Goal: Task Accomplishment & Management: Manage account settings

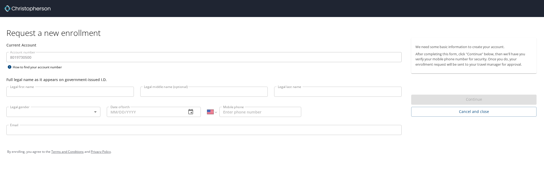
select select "US"
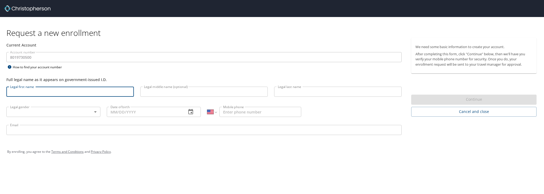
click at [115, 87] on input "Legal first name" at bounding box center [69, 92] width 127 height 10
type input "Brigitta"
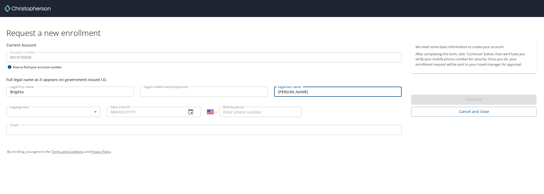
type input "Anderson"
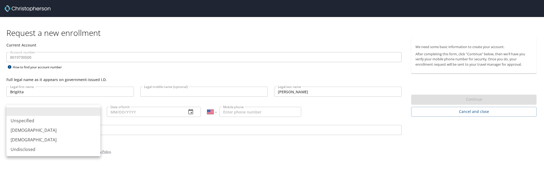
click at [71, 111] on body "Request a new enrollment Current Account Account number 8019730500 Account numb…" at bounding box center [272, 97] width 544 height 194
click at [67, 136] on li "[DEMOGRAPHIC_DATA]" at bounding box center [53, 140] width 94 height 10
type input "[DEMOGRAPHIC_DATA]"
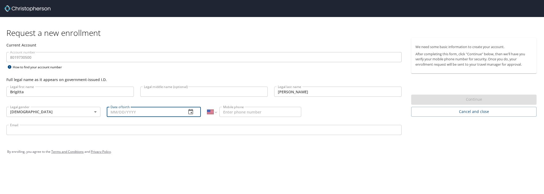
click at [120, 113] on input "Date of birth" at bounding box center [144, 112] width 75 height 10
type input "02/13/1996"
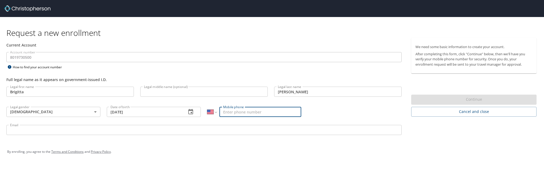
click at [231, 114] on input "Mobile phone" at bounding box center [260, 112] width 82 height 10
type input "[PHONE_NUMBER]"
click at [172, 132] on input "Email" at bounding box center [203, 130] width 395 height 10
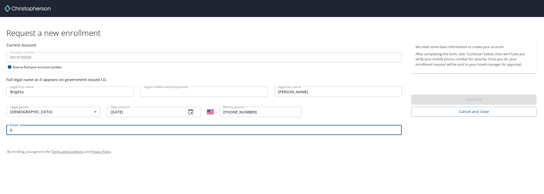
type input "banderson@jbuild.com"
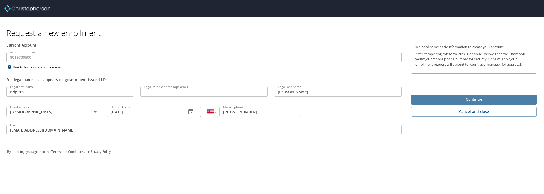
click at [449, 96] on button "Continue" at bounding box center [473, 100] width 125 height 10
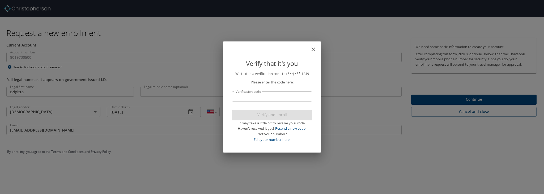
click at [282, 98] on input "Verification code" at bounding box center [272, 96] width 80 height 10
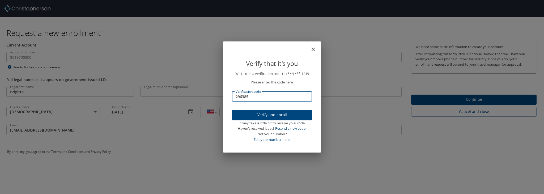
type input "296385"
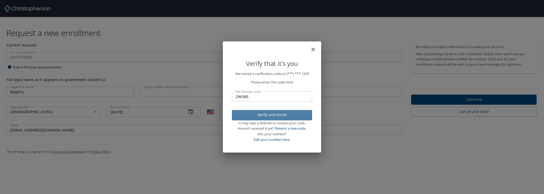
click at [279, 117] on span "Verify and enroll" at bounding box center [272, 115] width 72 height 7
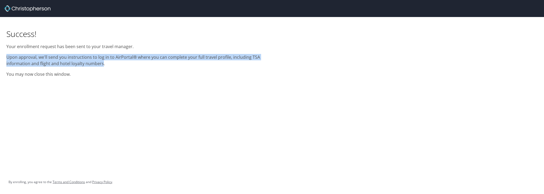
drag, startPoint x: 5, startPoint y: 55, endPoint x: 101, endPoint y: 64, distance: 96.8
click at [101, 64] on div "Success! Your enrollment request has been sent to your travel manager. Upon app…" at bounding box center [136, 48] width 266 height 63
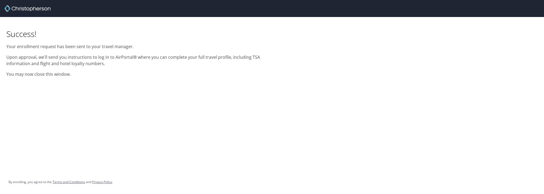
click at [113, 66] on p "Upon approval, we'll send you instructions to log in to AirPortal® where you ca…" at bounding box center [135, 60] width 259 height 13
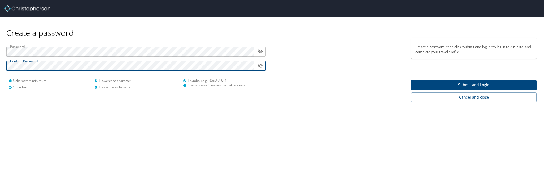
click at [457, 86] on span "Submit and Login" at bounding box center [473, 85] width 117 height 7
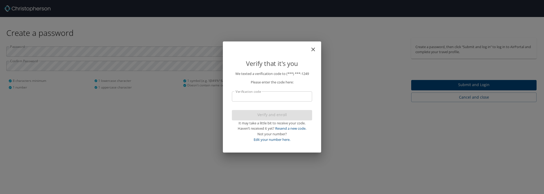
click at [280, 96] on input "Verification code" at bounding box center [272, 96] width 80 height 10
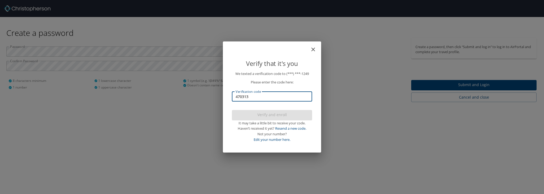
type input "470313"
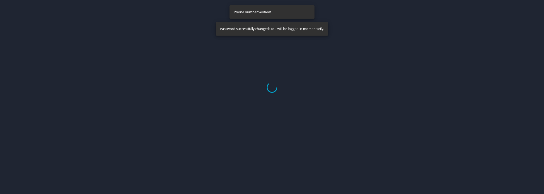
select select "US"
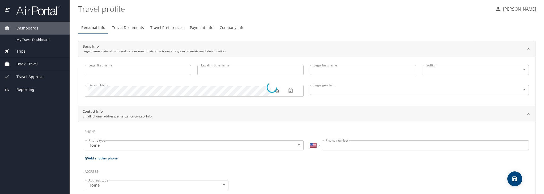
type input "Brigitta"
type input "[PERSON_NAME]"
type input "[DEMOGRAPHIC_DATA]"
select select "US"
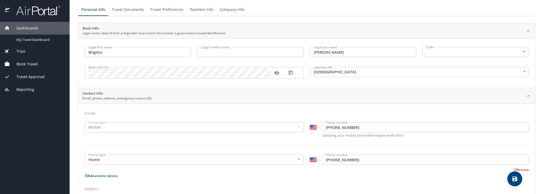
scroll to position [80, 0]
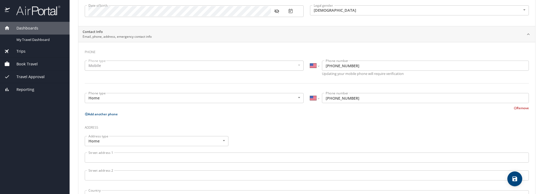
click at [157, 65] on div "Mobile" at bounding box center [194, 66] width 219 height 10
click at [119, 66] on div "Mobile" at bounding box center [194, 66] width 219 height 10
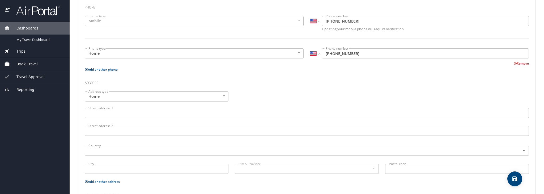
scroll to position [133, 0]
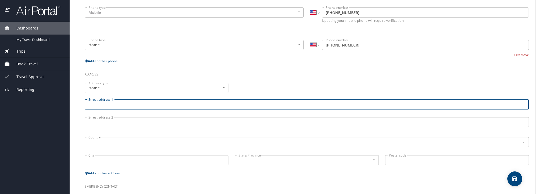
click at [158, 99] on input "Street address 1" at bounding box center [307, 104] width 444 height 10
click at [283, 88] on div "Address type Home Home Address type Street address 1 Street address [STREET_ADD…" at bounding box center [307, 125] width 450 height 90
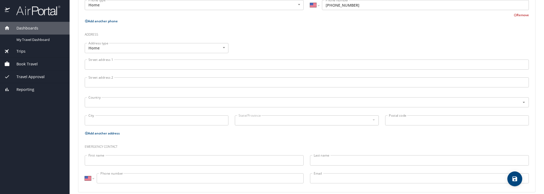
scroll to position [179, 0]
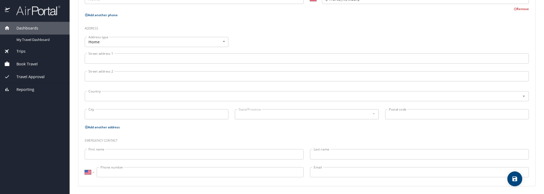
click at [180, 152] on input "First name" at bounding box center [194, 154] width 219 height 10
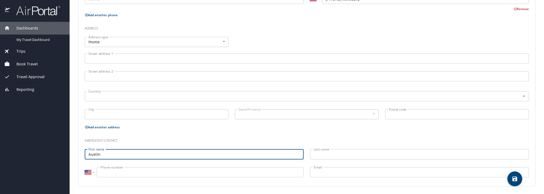
type input "Austin"
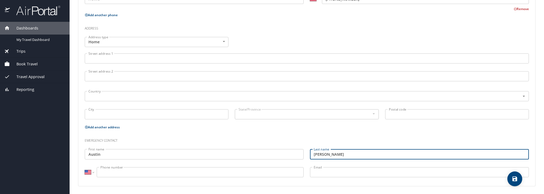
type input "[PERSON_NAME]"
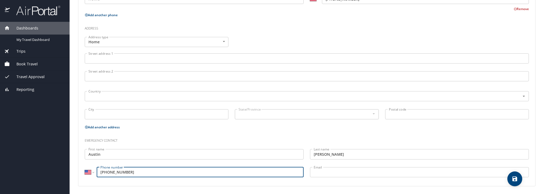
type input "[PHONE_NUMBER]"
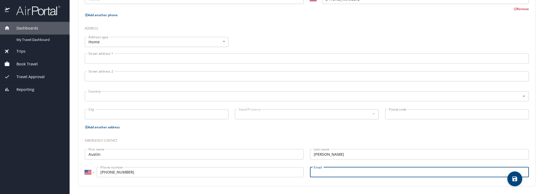
click at [348, 168] on input "Email" at bounding box center [419, 172] width 219 height 10
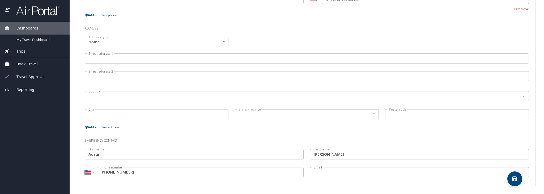
click at [339, 142] on h3 "Emergency contact" at bounding box center [307, 139] width 444 height 9
click at [515, 180] on icon "save" at bounding box center [515, 179] width 6 height 6
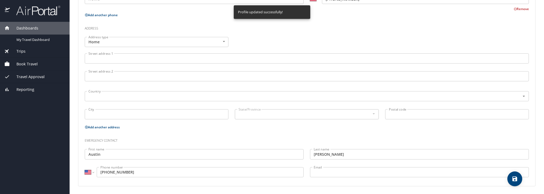
select select "US"
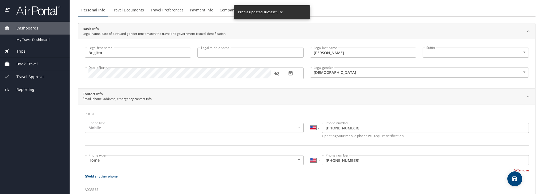
scroll to position [0, 0]
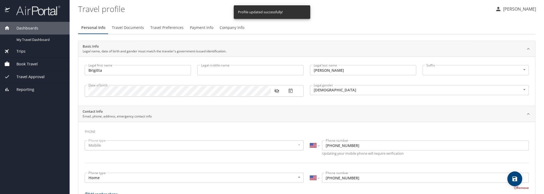
click at [129, 30] on span "Travel Documents" at bounding box center [128, 27] width 32 height 7
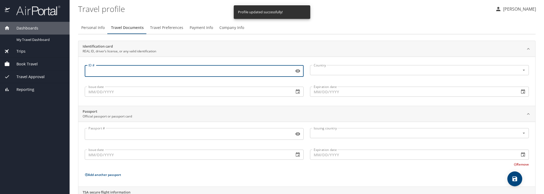
click at [150, 70] on input "ID #" at bounding box center [188, 71] width 207 height 10
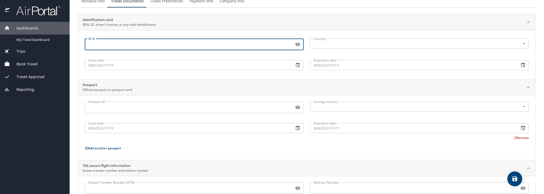
scroll to position [48, 0]
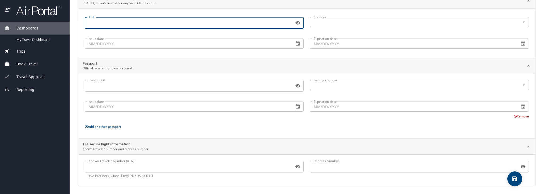
click at [152, 169] on input "Known Traveler Number (KTN)" at bounding box center [188, 166] width 207 height 10
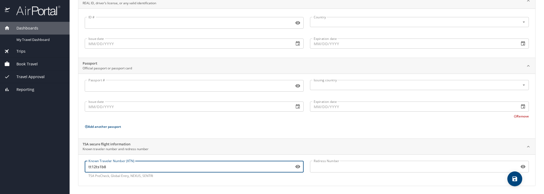
type input "tt12ts1b8"
click at [297, 129] on p "Add another passport" at bounding box center [307, 126] width 444 height 7
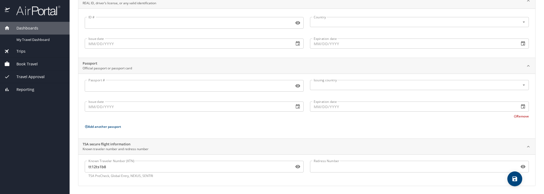
click at [513, 180] on icon "save" at bounding box center [514, 178] width 5 height 5
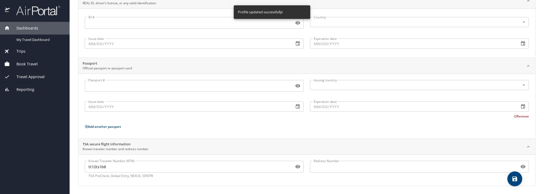
click at [18, 64] on span "Book Travel" at bounding box center [24, 64] width 28 height 6
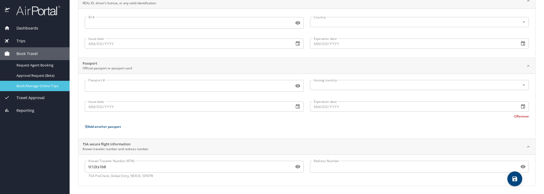
click at [50, 87] on span "Book/Manage Online Trips" at bounding box center [39, 85] width 47 height 5
click at [41, 87] on span "Book/Manage Online Trips" at bounding box center [39, 85] width 47 height 5
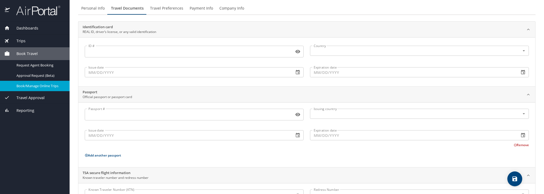
scroll to position [0, 0]
